Goal: Task Accomplishment & Management: Manage account settings

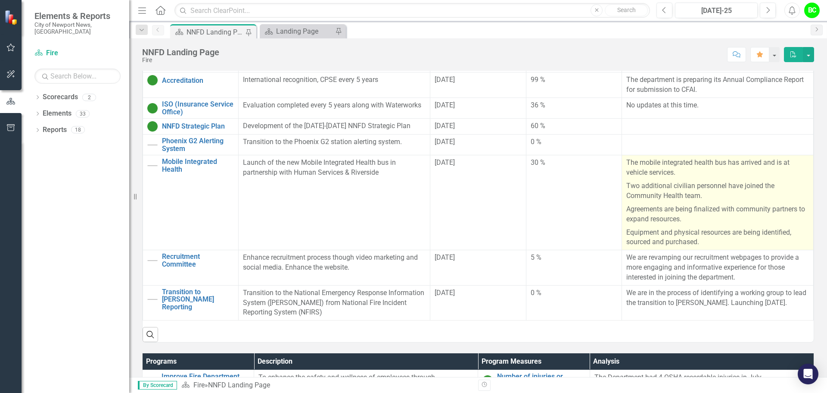
scroll to position [259, 0]
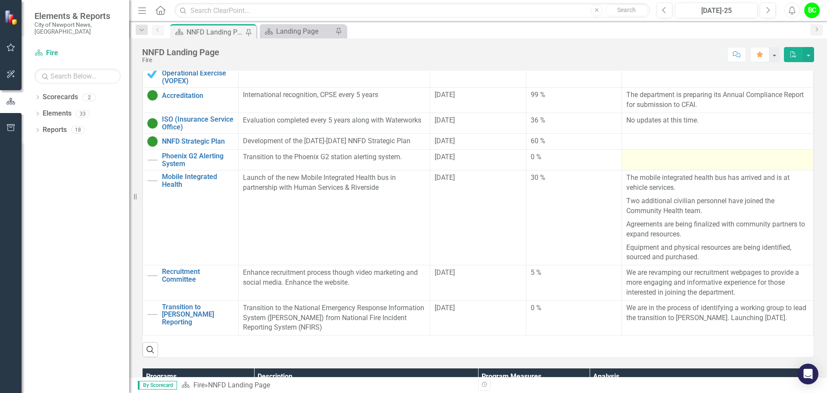
click at [699, 153] on div at bounding box center [717, 157] width 183 height 10
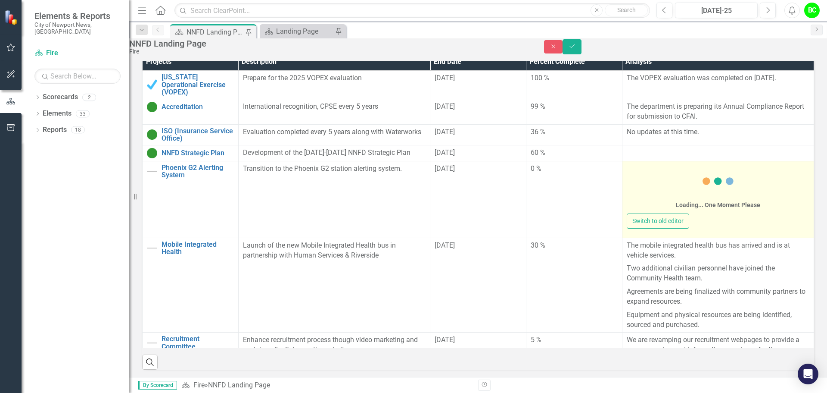
click at [667, 195] on div "Loading... One Moment Please" at bounding box center [718, 189] width 183 height 50
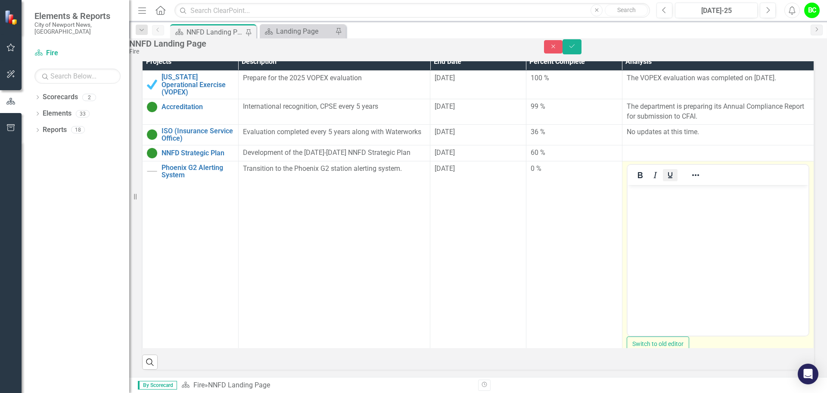
scroll to position [0, 0]
click at [662, 211] on body "Rich Text Area. Press ALT-0 for help." at bounding box center [717, 248] width 181 height 129
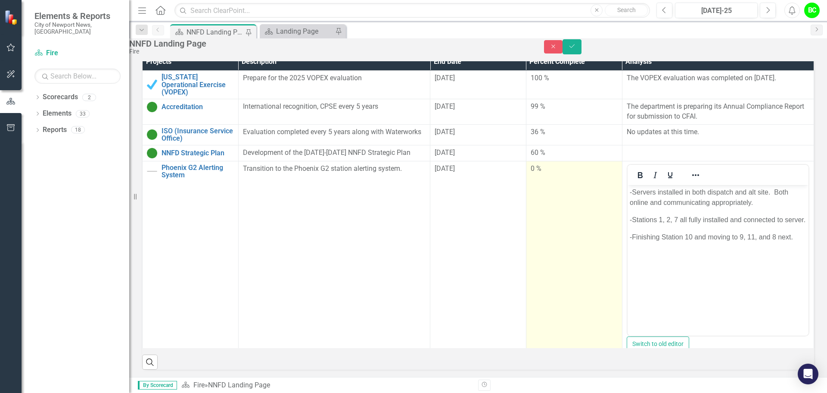
click at [588, 228] on td "0 %" at bounding box center [574, 260] width 96 height 199
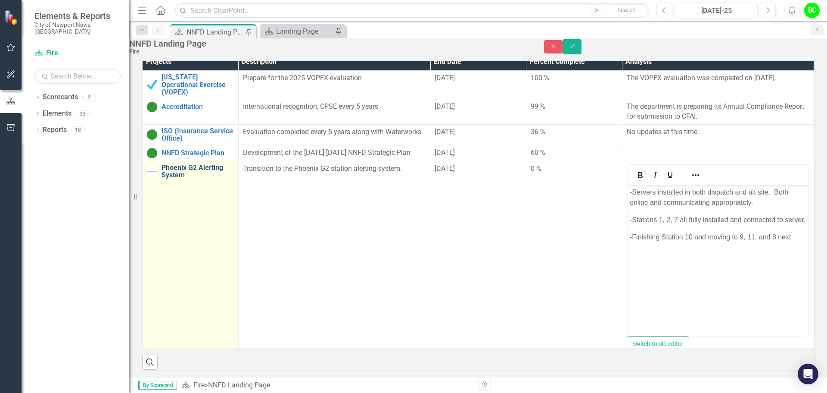
click at [204, 178] on link "Phoenix G2 Alerting System" at bounding box center [198, 171] width 72 height 15
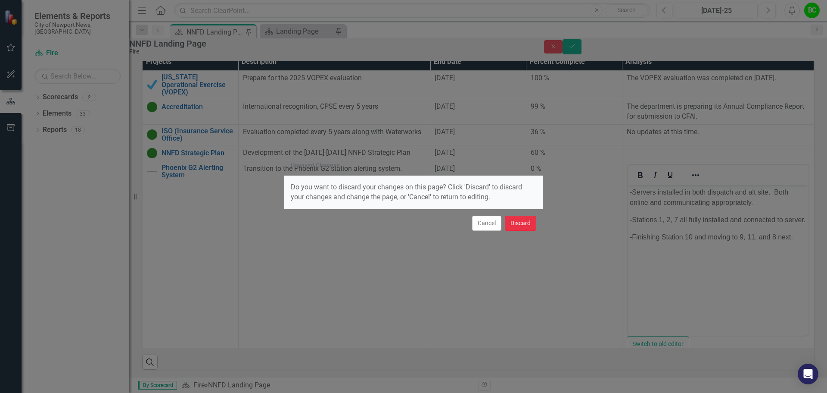
click at [524, 223] on button "Discard" at bounding box center [520, 222] width 31 height 15
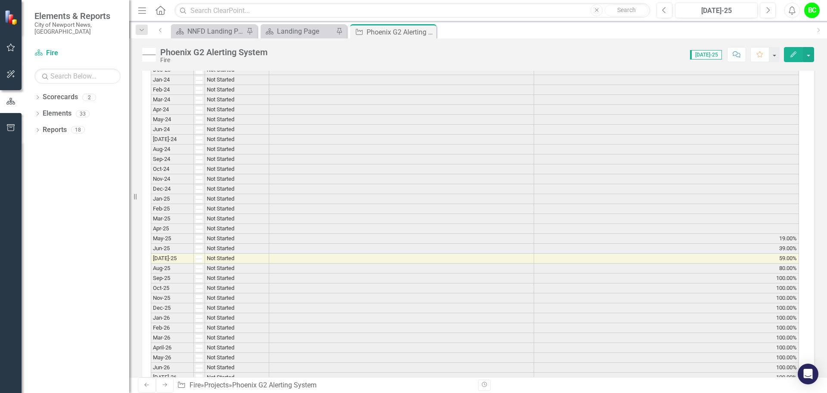
scroll to position [905, 0]
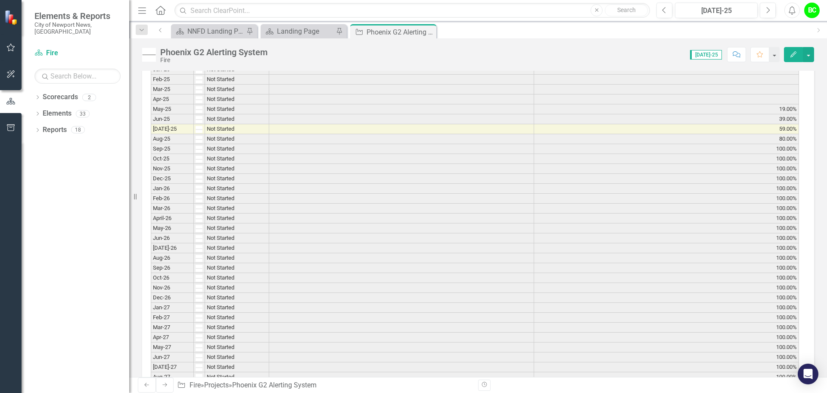
click at [434, 126] on td at bounding box center [401, 129] width 265 height 10
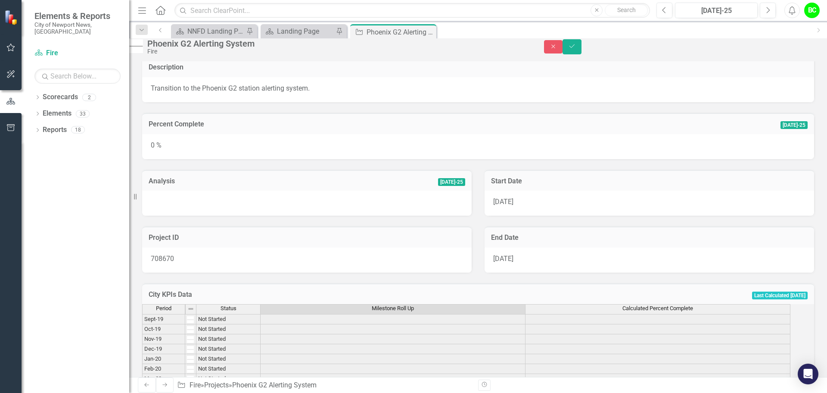
scroll to position [0, 0]
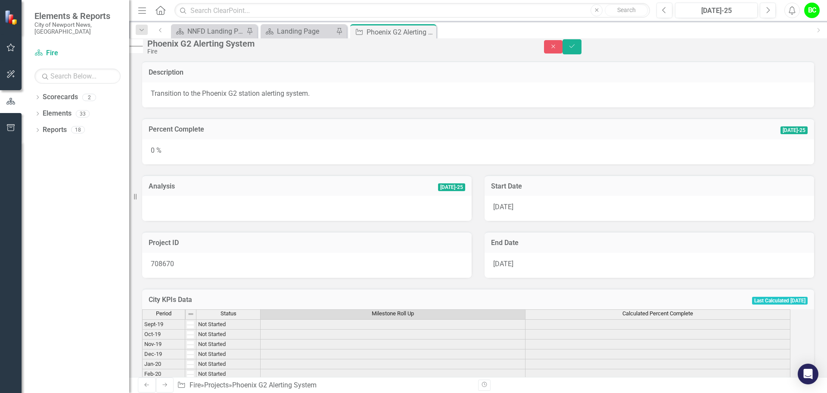
click at [320, 159] on div "0 %" at bounding box center [478, 151] width 672 height 25
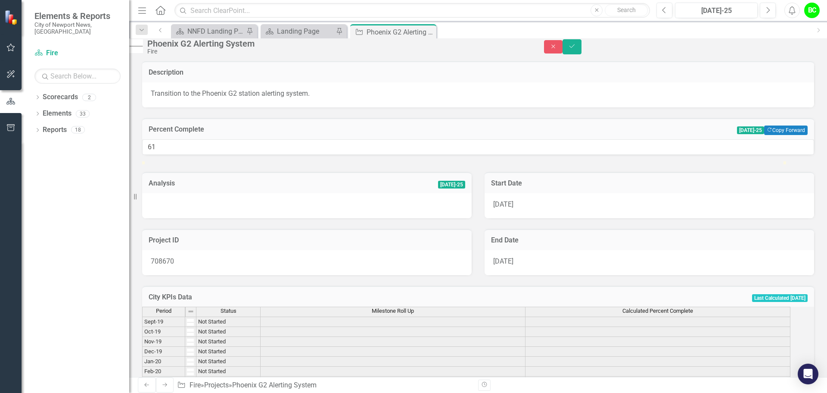
type input "59"
drag, startPoint x: 271, startPoint y: 188, endPoint x: 531, endPoint y: 185, distance: 260.3
click at [531, 161] on div at bounding box center [478, 161] width 672 height 0
click at [267, 218] on div at bounding box center [307, 205] width 330 height 25
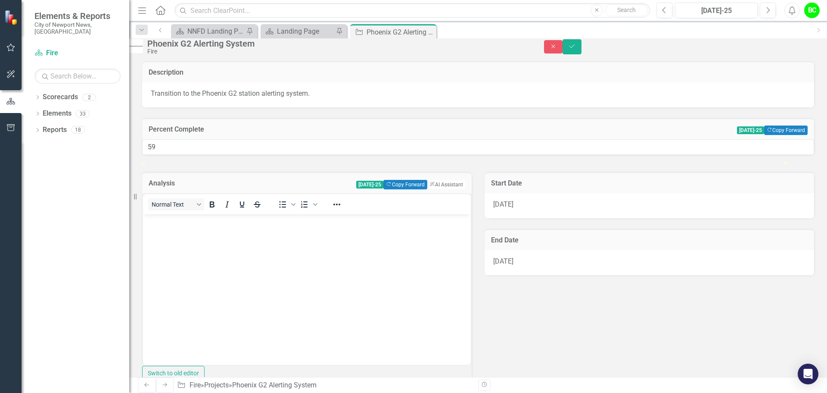
click at [256, 232] on body "Rich Text Area. Press ALT-0 for help." at bounding box center [307, 278] width 328 height 129
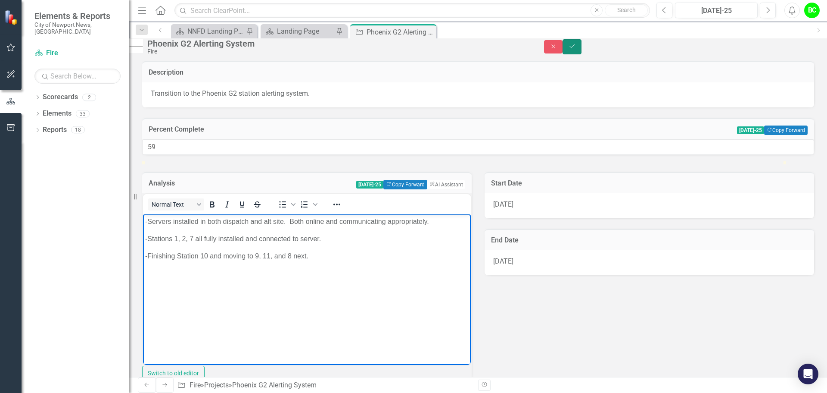
click at [576, 49] on icon "Save" at bounding box center [572, 46] width 8 height 6
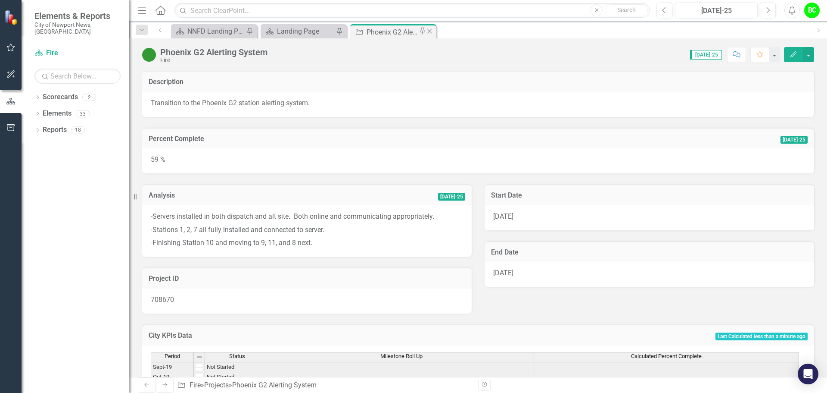
click at [430, 32] on icon "Close" at bounding box center [429, 31] width 9 height 7
click at [307, 35] on div "Phoenix G2 Alerting System" at bounding box center [304, 32] width 54 height 11
click at [341, 34] on icon "Close" at bounding box center [340, 31] width 9 height 7
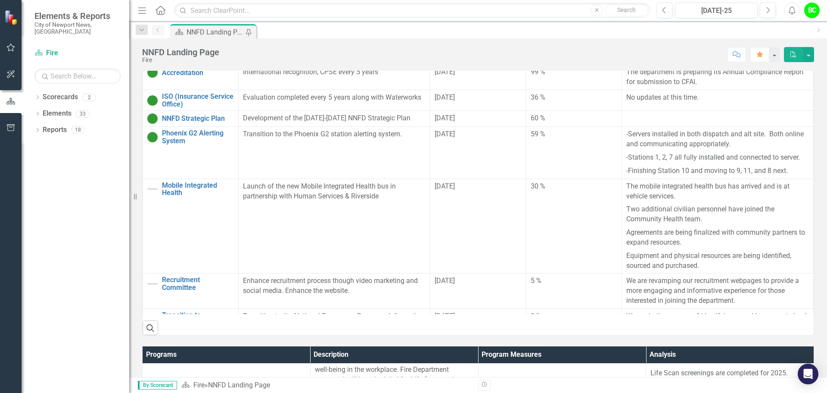
scroll to position [231, 0]
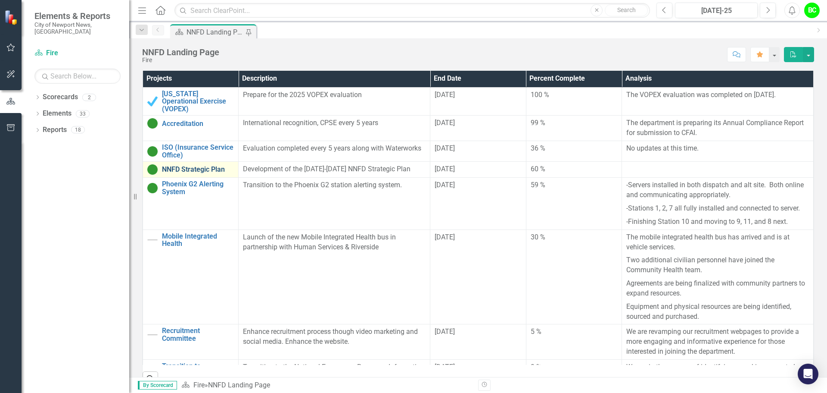
click at [175, 165] on link "NNFD Strategic Plan" at bounding box center [198, 169] width 72 height 8
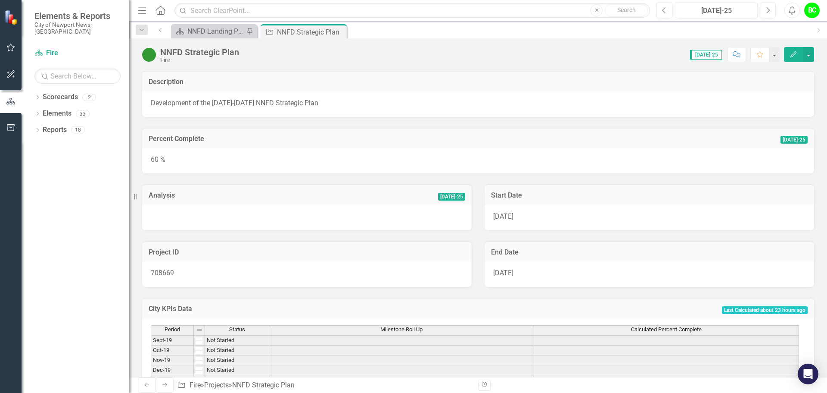
scroll to position [43, 0]
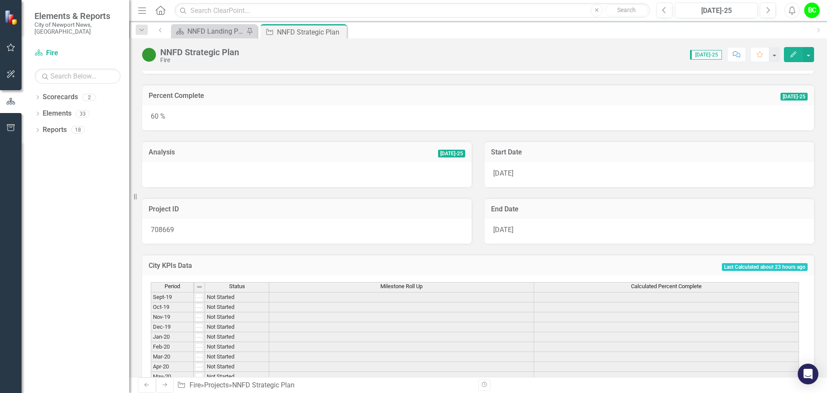
click at [248, 173] on div at bounding box center [307, 174] width 330 height 25
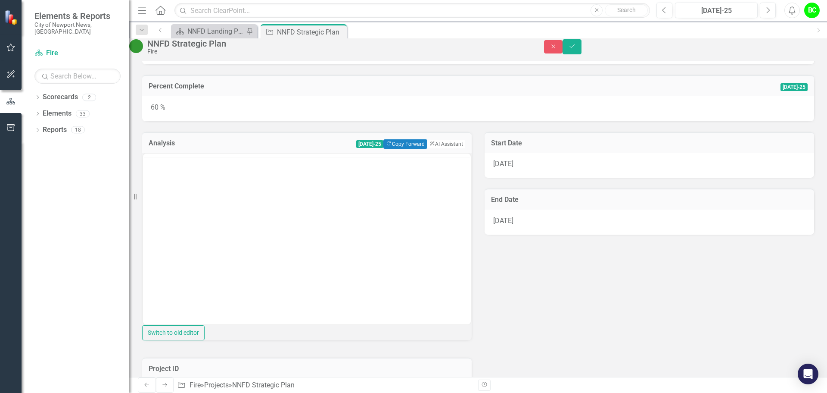
scroll to position [0, 0]
click at [239, 193] on body "Rich Text Area. Press ALT-0 for help." at bounding box center [307, 238] width 328 height 129
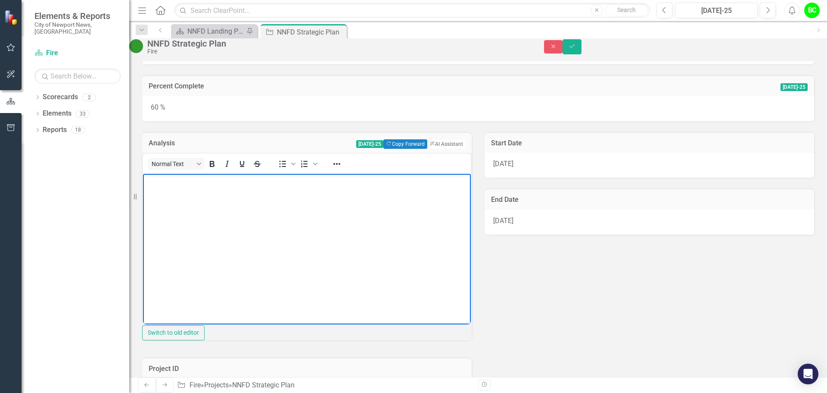
click at [240, 227] on body "Rich Text Area. Press ALT-0 for help." at bounding box center [307, 238] width 328 height 129
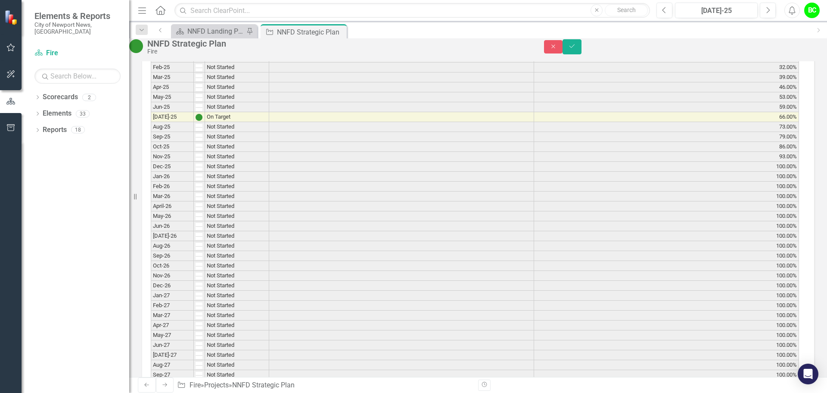
scroll to position [1077, 0]
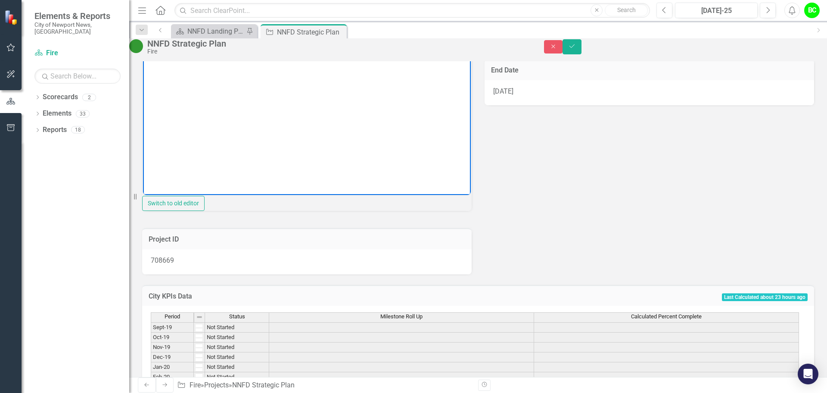
click at [242, 162] on body "Rich Text Area. Press ALT-0 for help." at bounding box center [307, 108] width 328 height 129
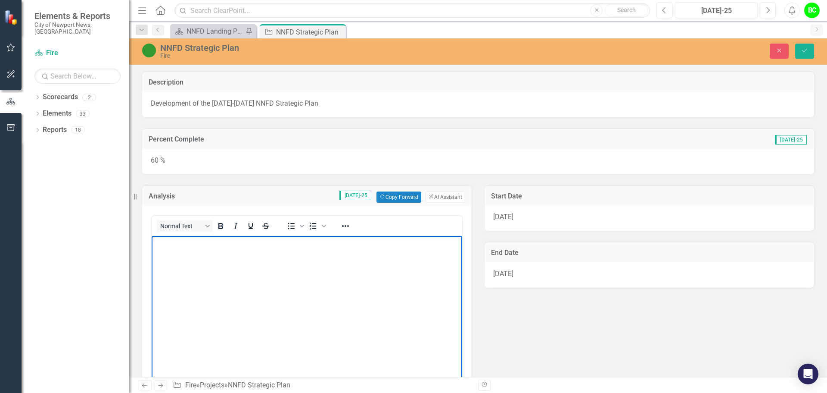
scroll to position [129, 0]
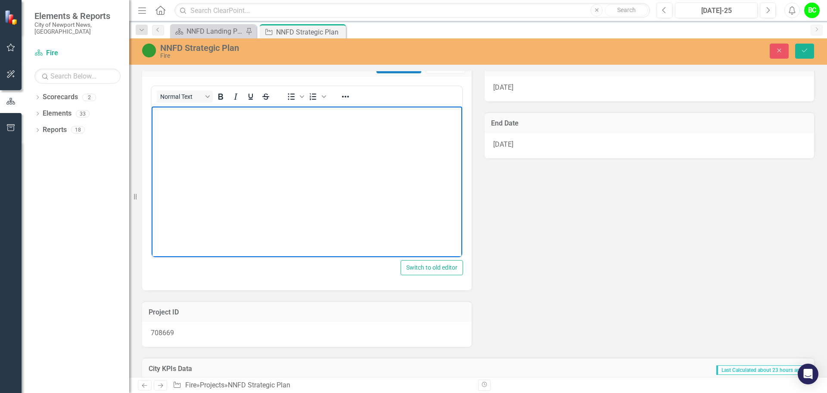
click at [332, 181] on body "Rich Text Area. Press ALT-0 for help." at bounding box center [307, 170] width 311 height 129
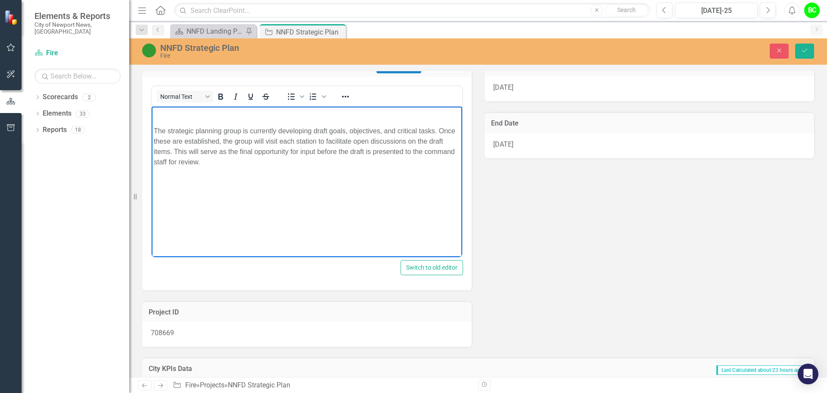
click at [154, 128] on p "The strategic planning group is currently developing draft goals, objectives, a…" at bounding box center [307, 145] width 306 height 41
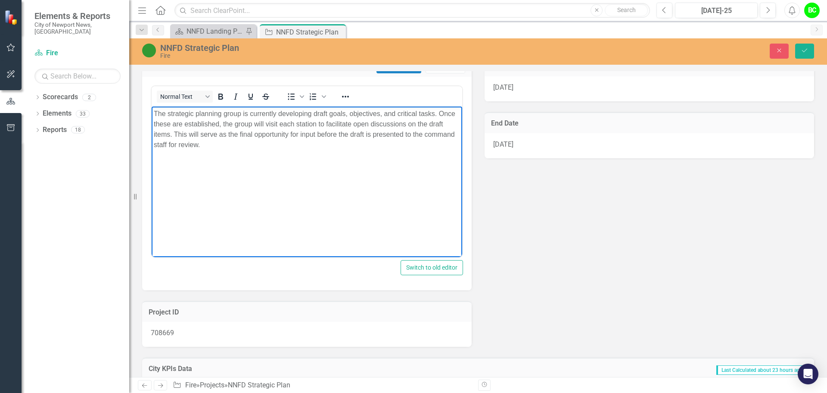
click at [806, 49] on icon "Save" at bounding box center [805, 50] width 8 height 6
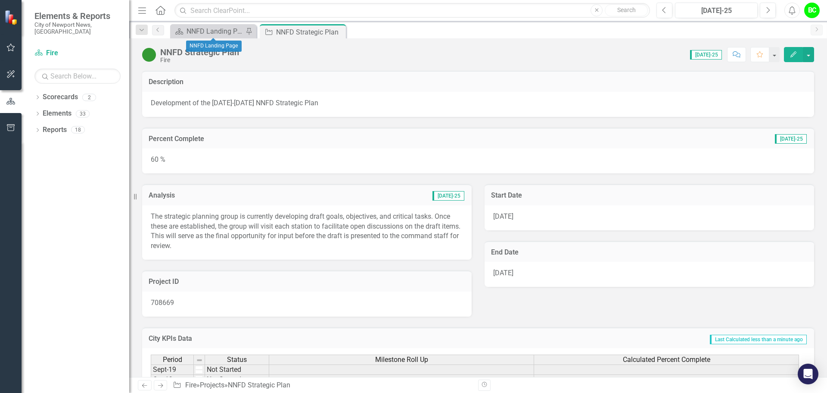
click at [211, 25] on div "Scorecard NNFD Landing Page Pin" at bounding box center [213, 31] width 86 height 14
click at [211, 28] on div "NNFD Landing Page" at bounding box center [215, 31] width 57 height 11
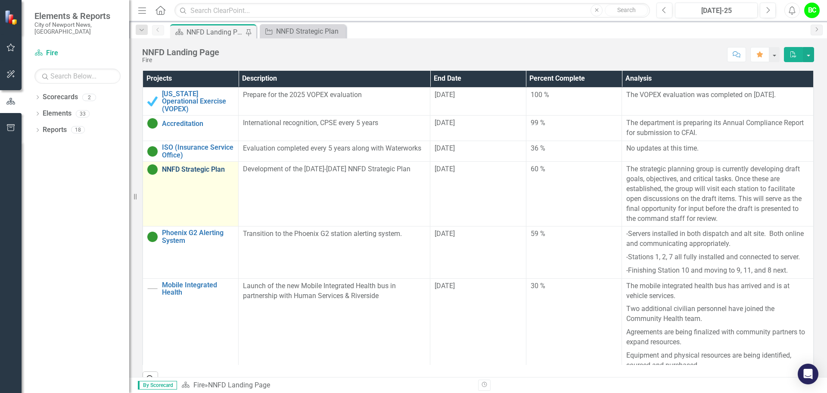
click at [171, 165] on link "NNFD Strategic Plan" at bounding box center [198, 169] width 72 height 8
